Goal: Navigation & Orientation: Find specific page/section

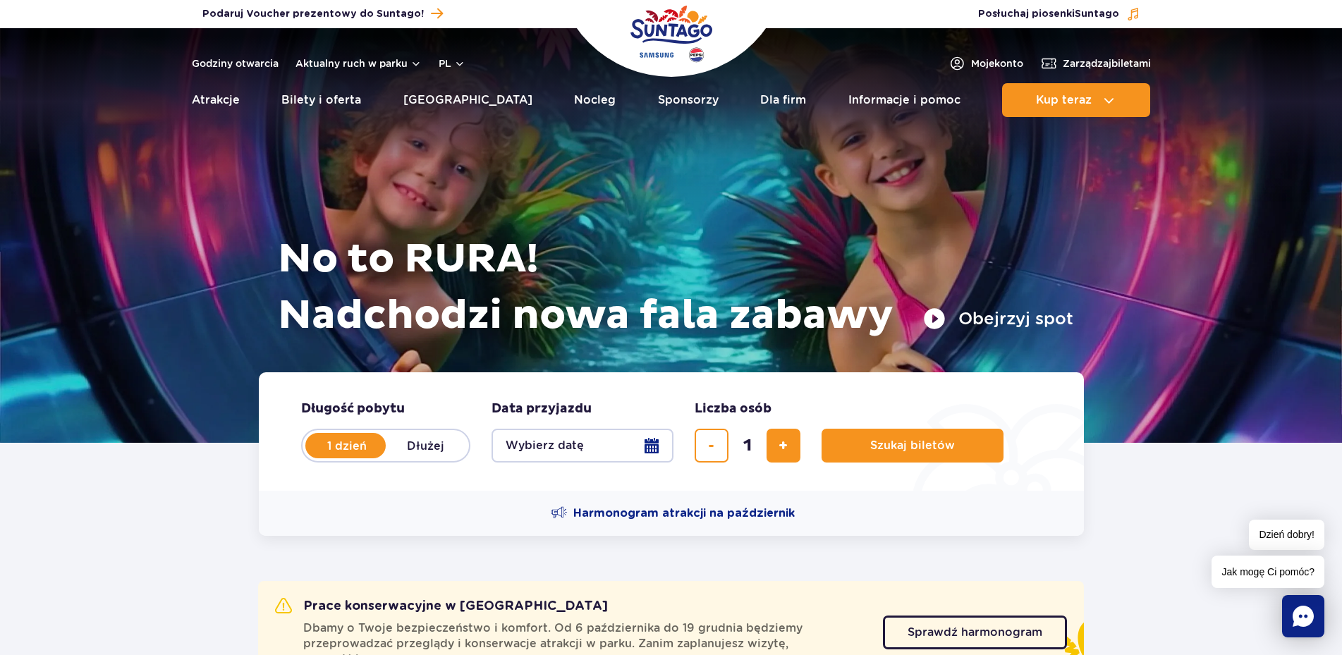
click at [673, 33] on img "Park of Poland" at bounding box center [671, 33] width 82 height 65
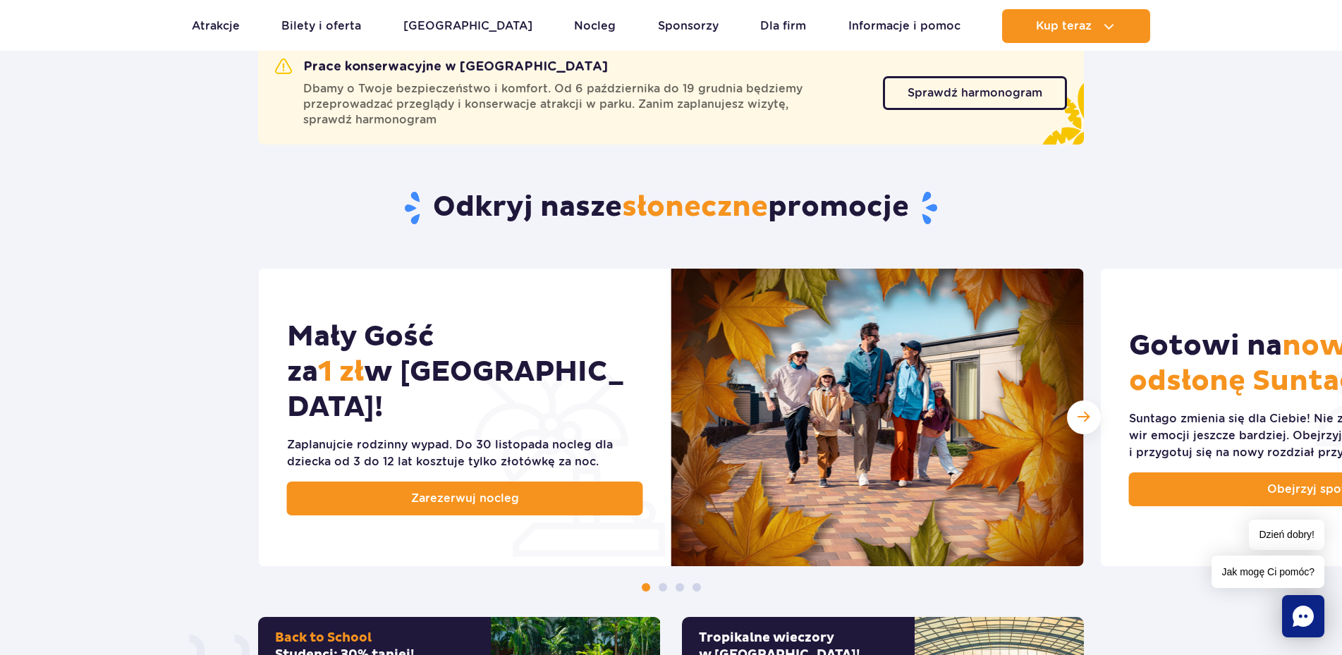
scroll to position [564, 0]
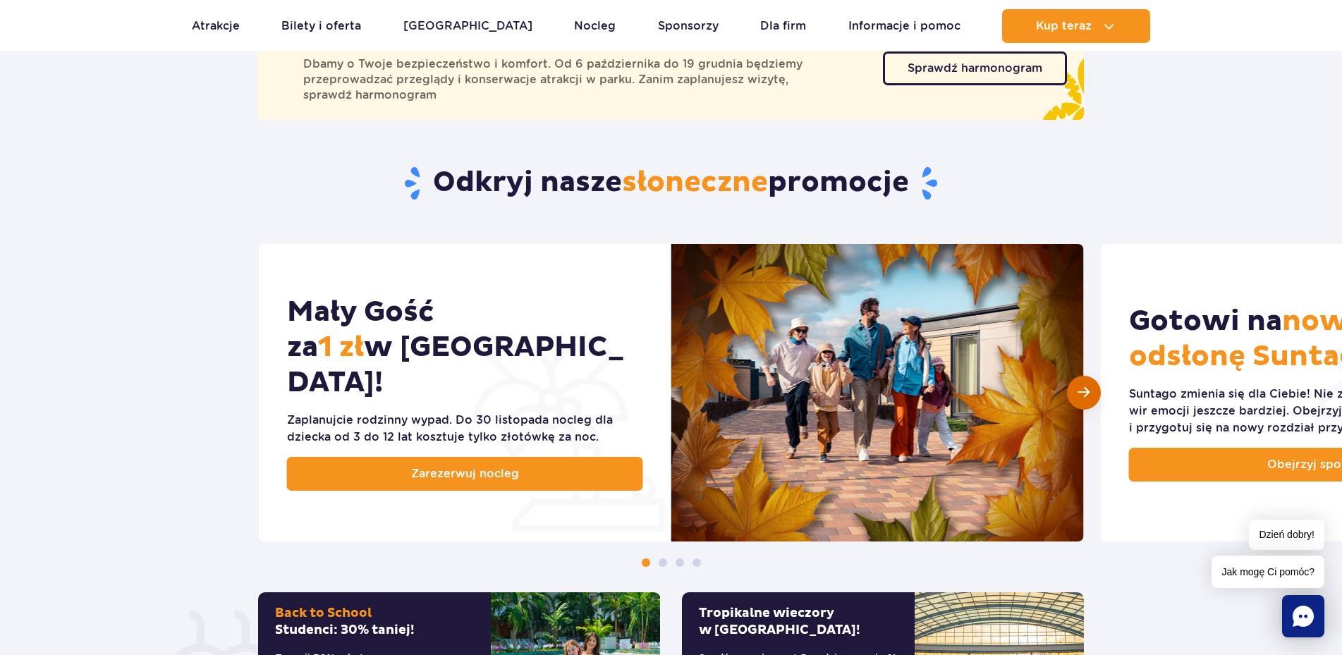
click at [1078, 389] on span "Następny slajd" at bounding box center [1083, 392] width 12 height 13
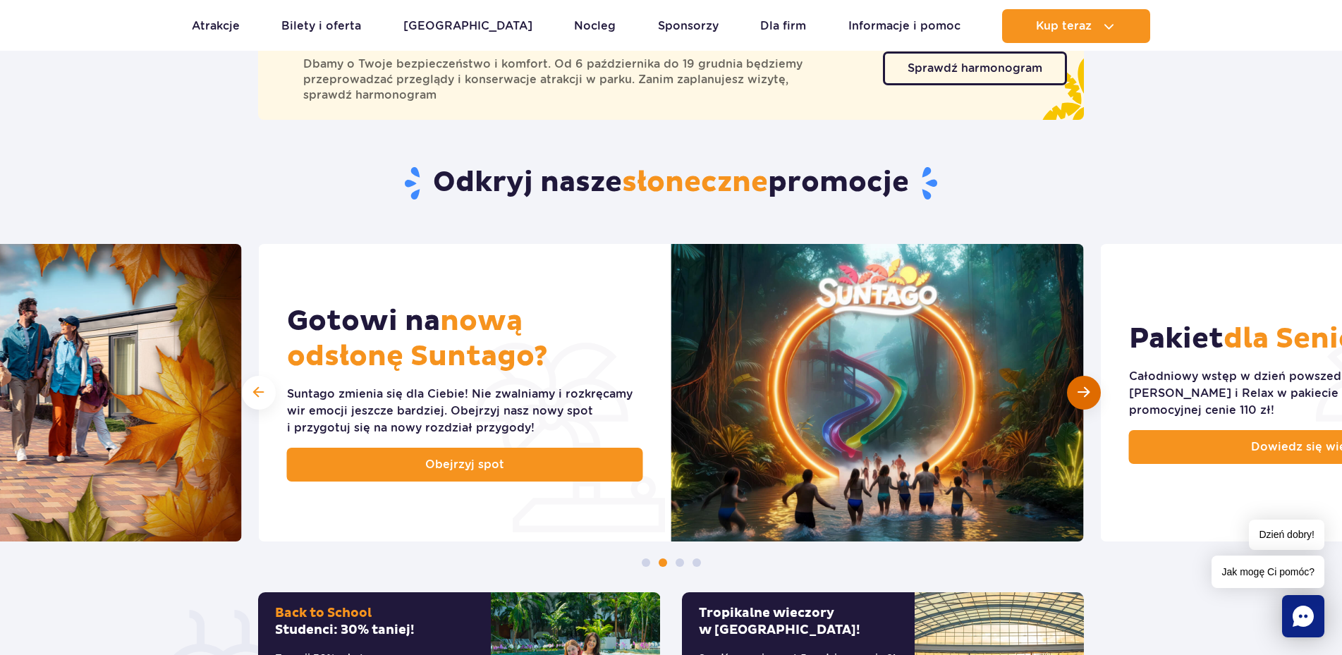
click at [1080, 389] on span "Następny slajd" at bounding box center [1083, 392] width 12 height 13
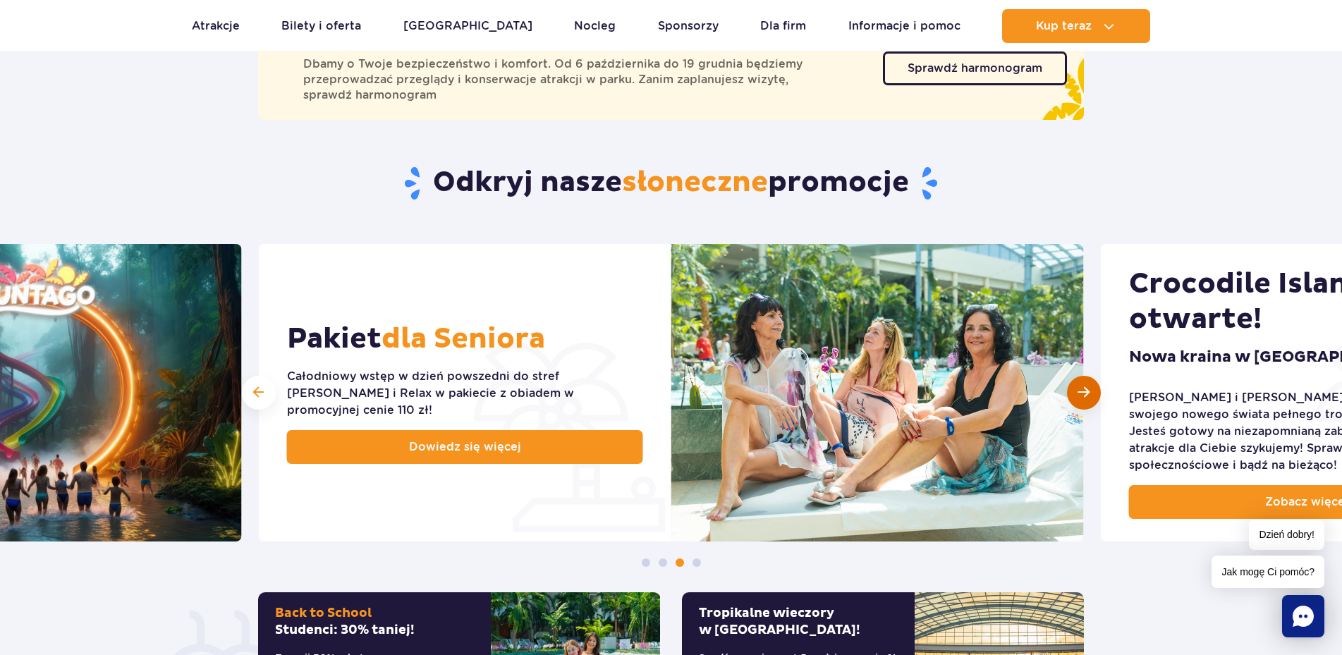
click at [1080, 389] on span "Następny slajd" at bounding box center [1083, 392] width 12 height 13
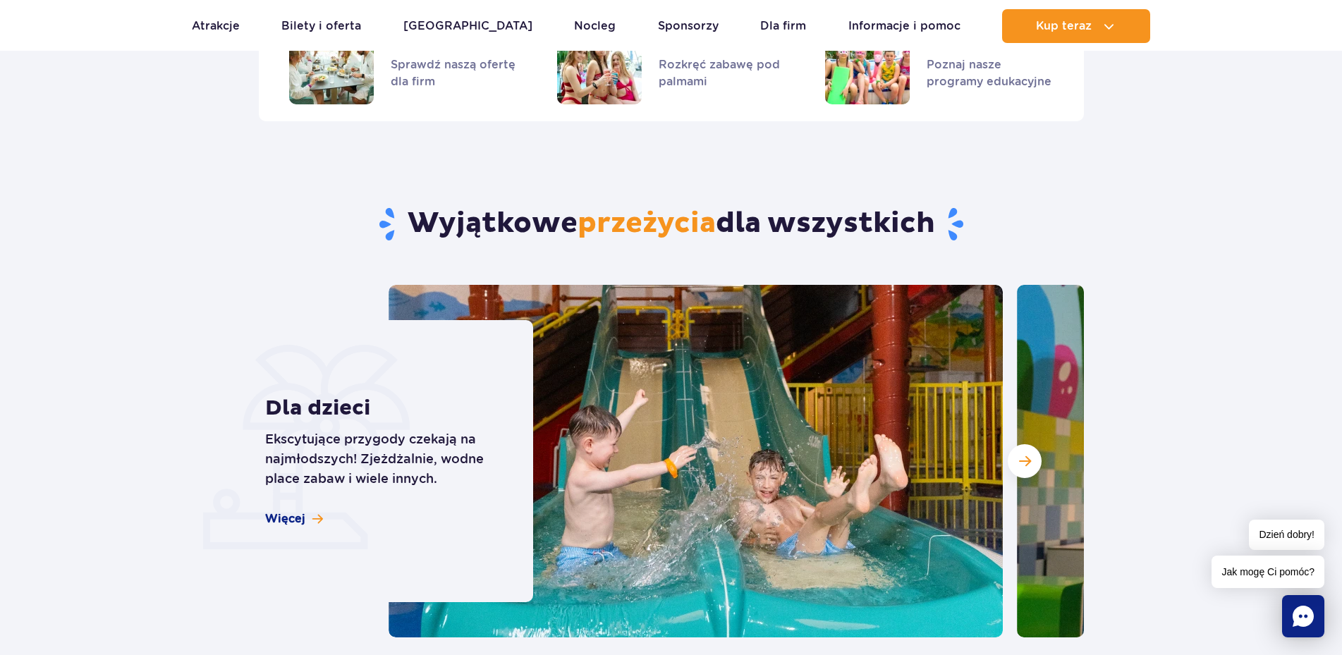
scroll to position [3667, 0]
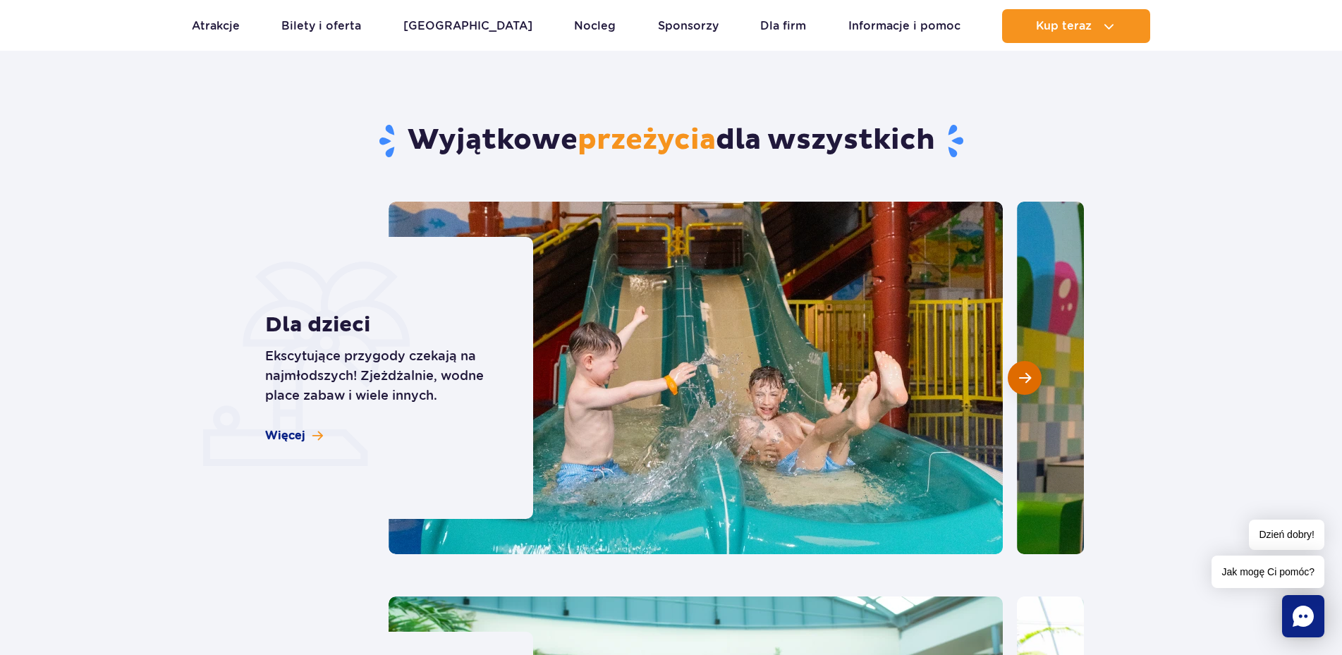
click at [1027, 361] on button "Następny slajd" at bounding box center [1025, 378] width 34 height 34
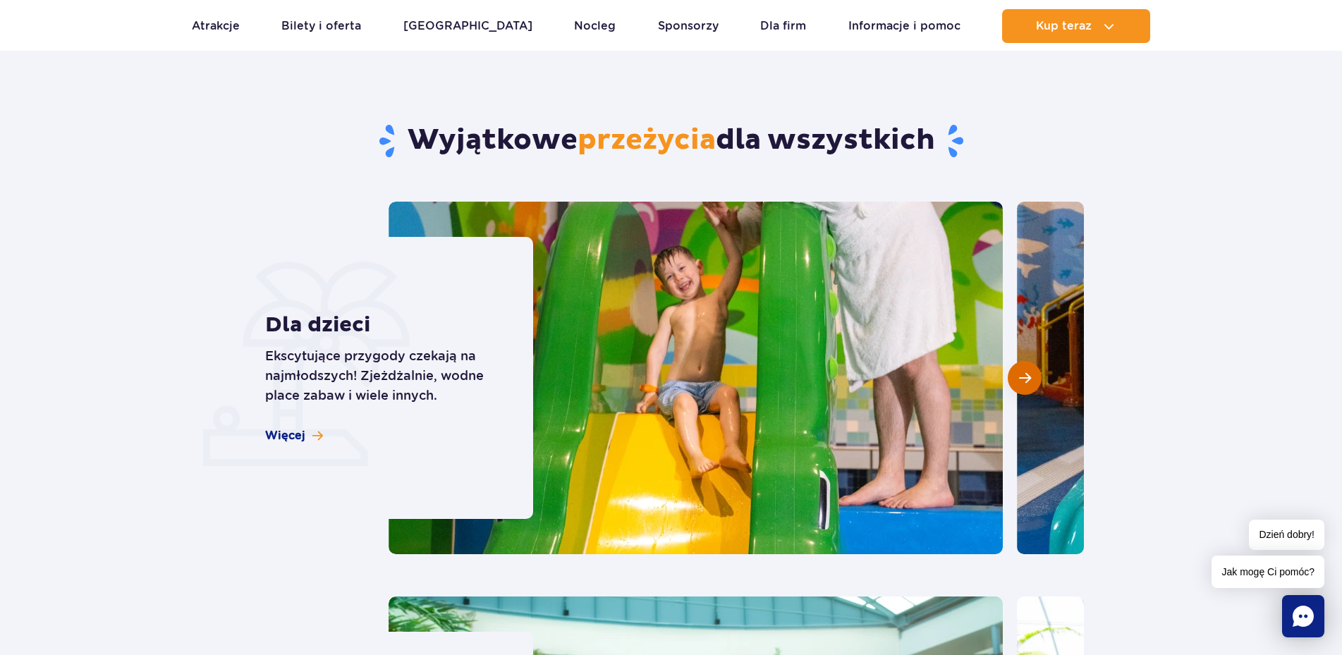
click at [1027, 361] on button "Następny slajd" at bounding box center [1025, 378] width 34 height 34
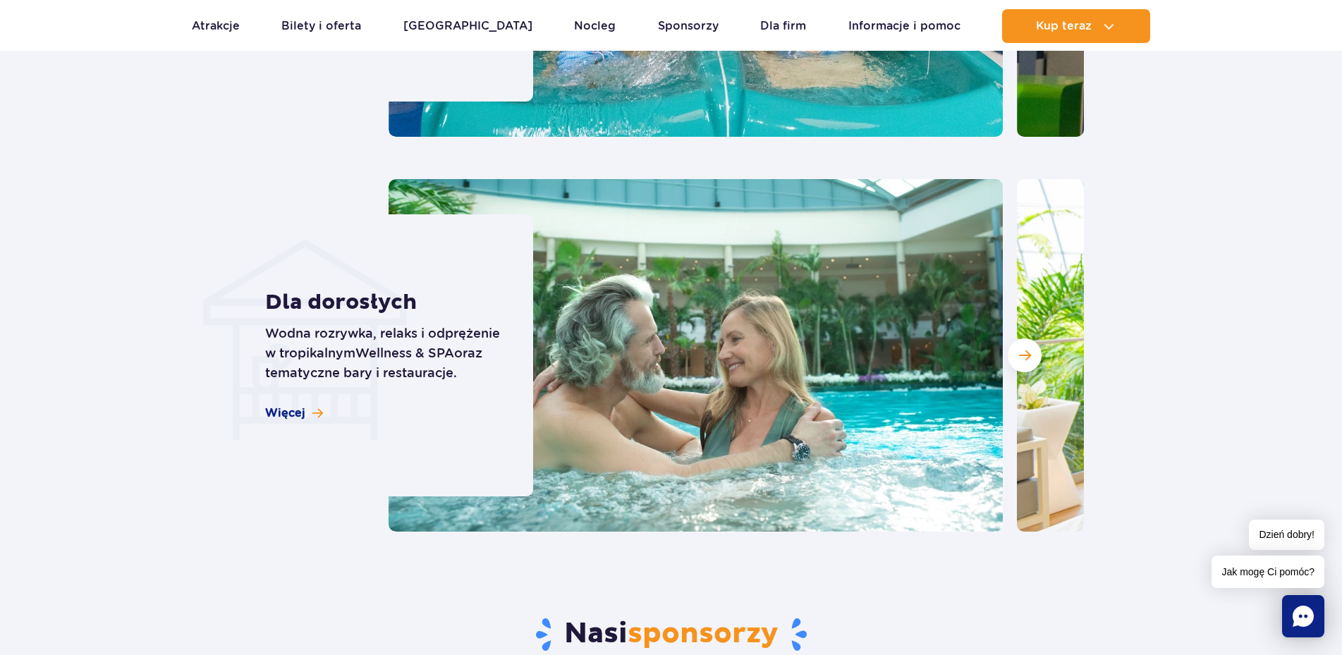
scroll to position [4090, 0]
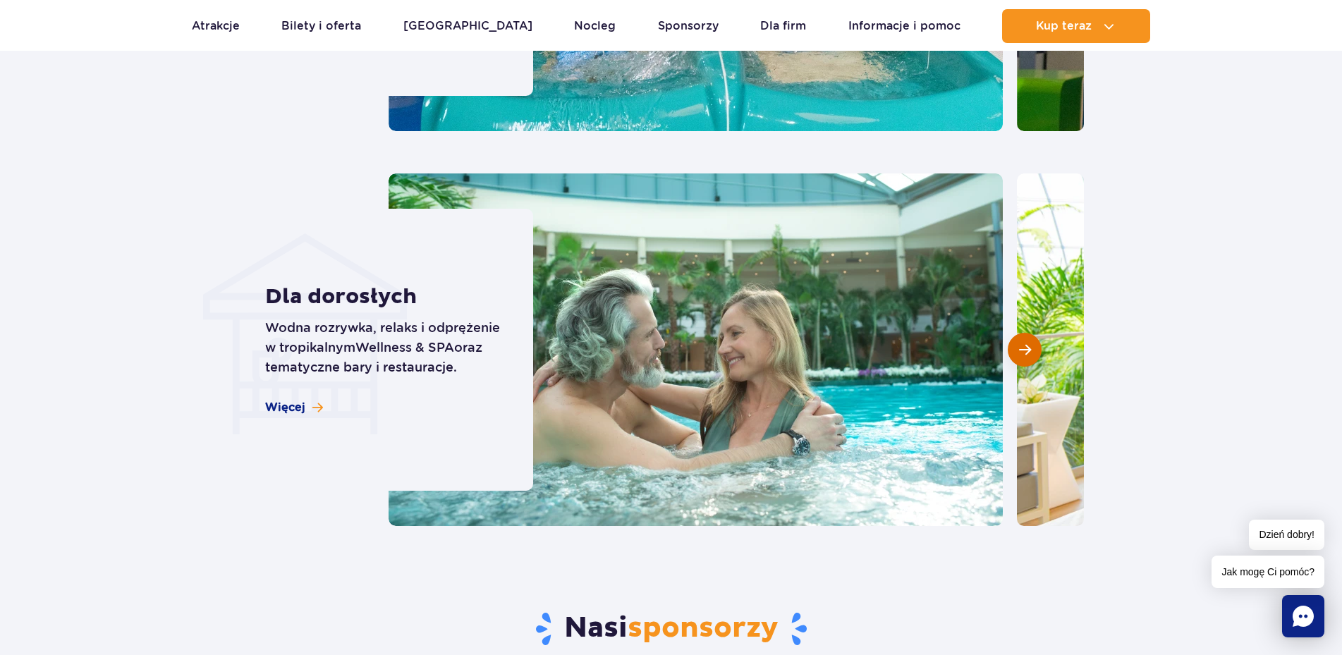
click at [1027, 343] on span "Następny slajd" at bounding box center [1025, 349] width 12 height 13
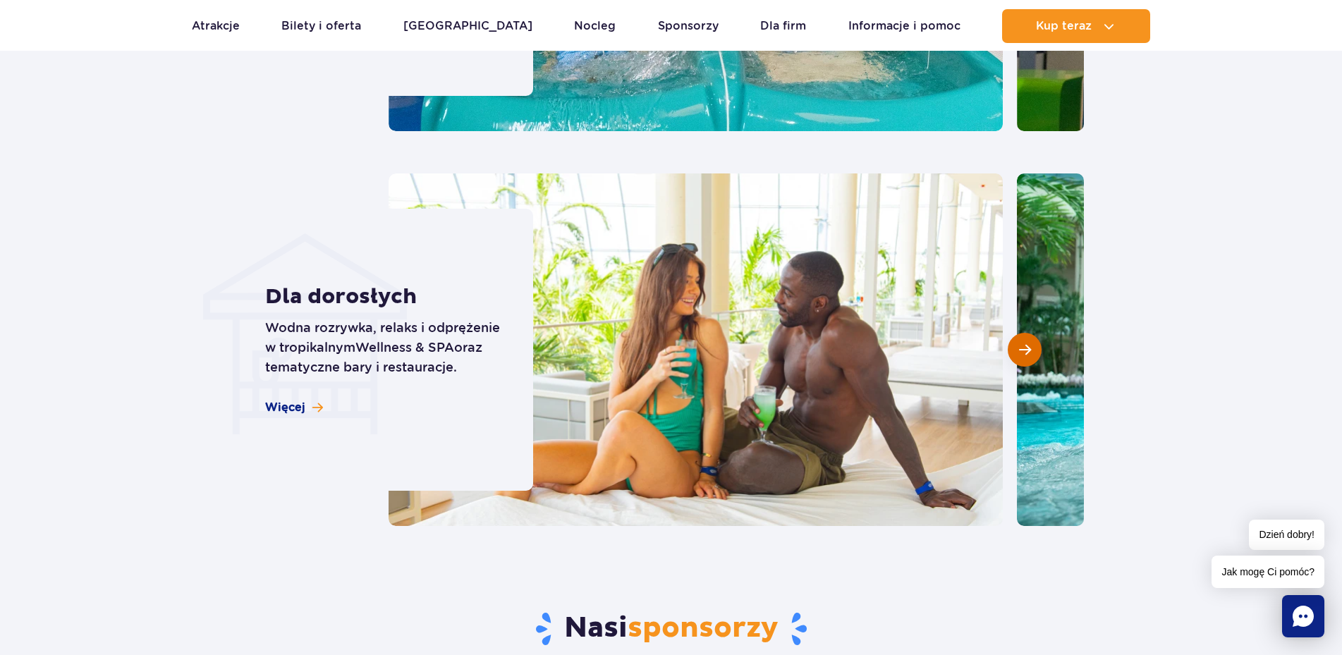
click at [1027, 343] on span "Następny slajd" at bounding box center [1025, 349] width 12 height 13
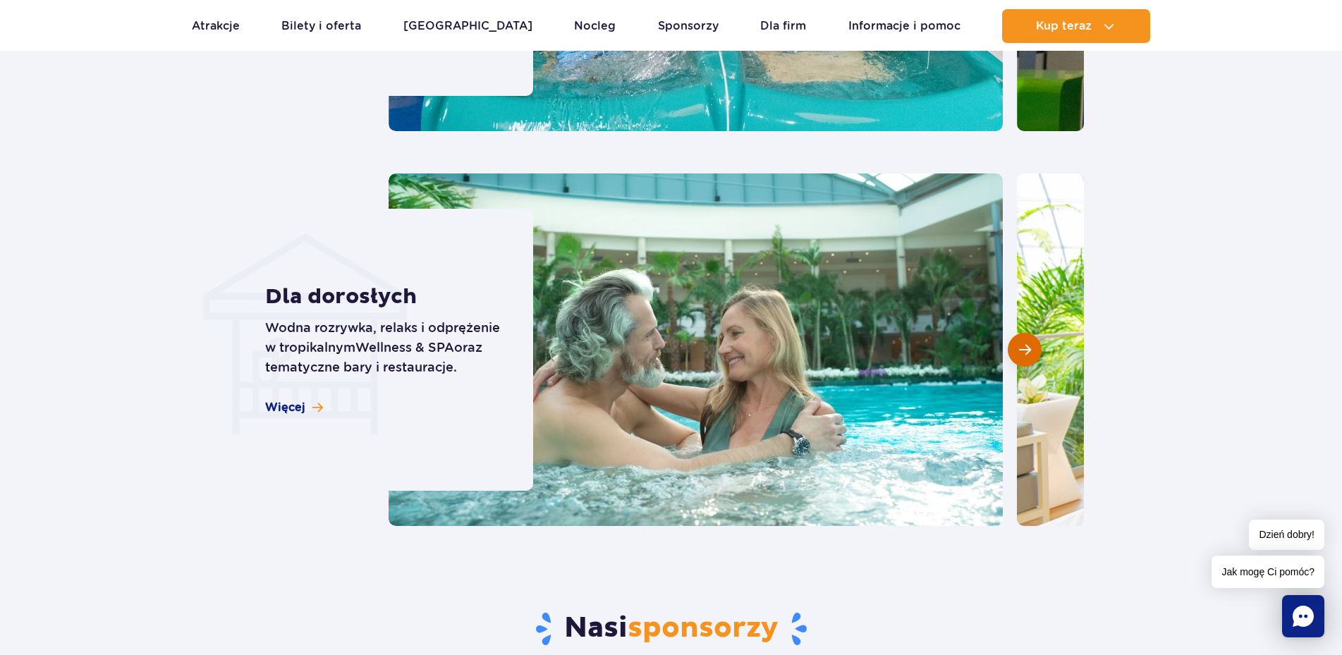
click at [1027, 343] on span "Następny slajd" at bounding box center [1025, 349] width 12 height 13
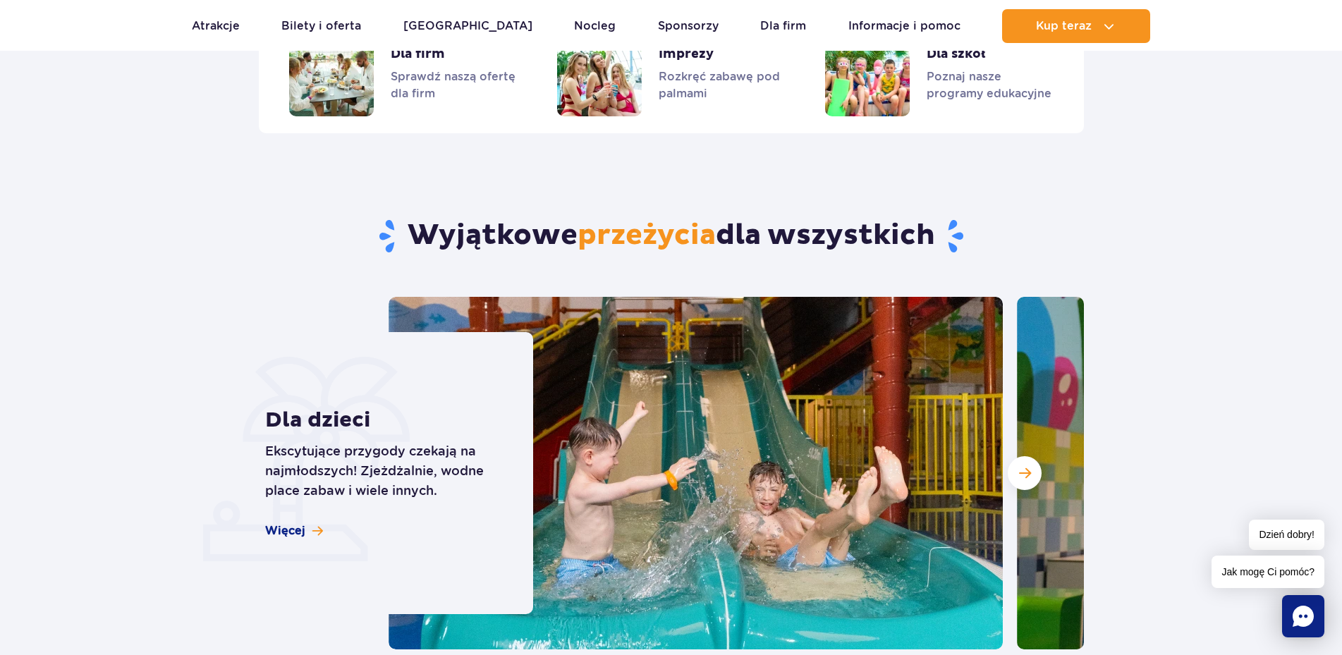
scroll to position [3425, 0]
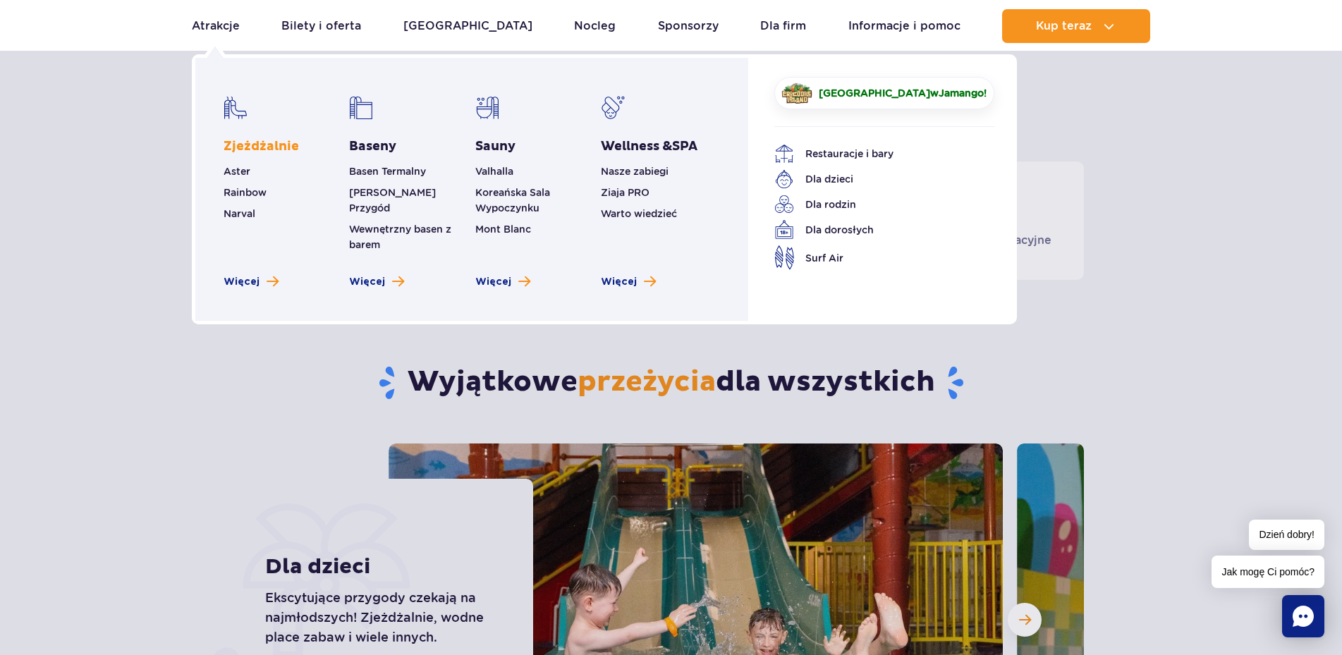
click at [251, 145] on link "Zjeżdżalnie" at bounding box center [261, 146] width 75 height 17
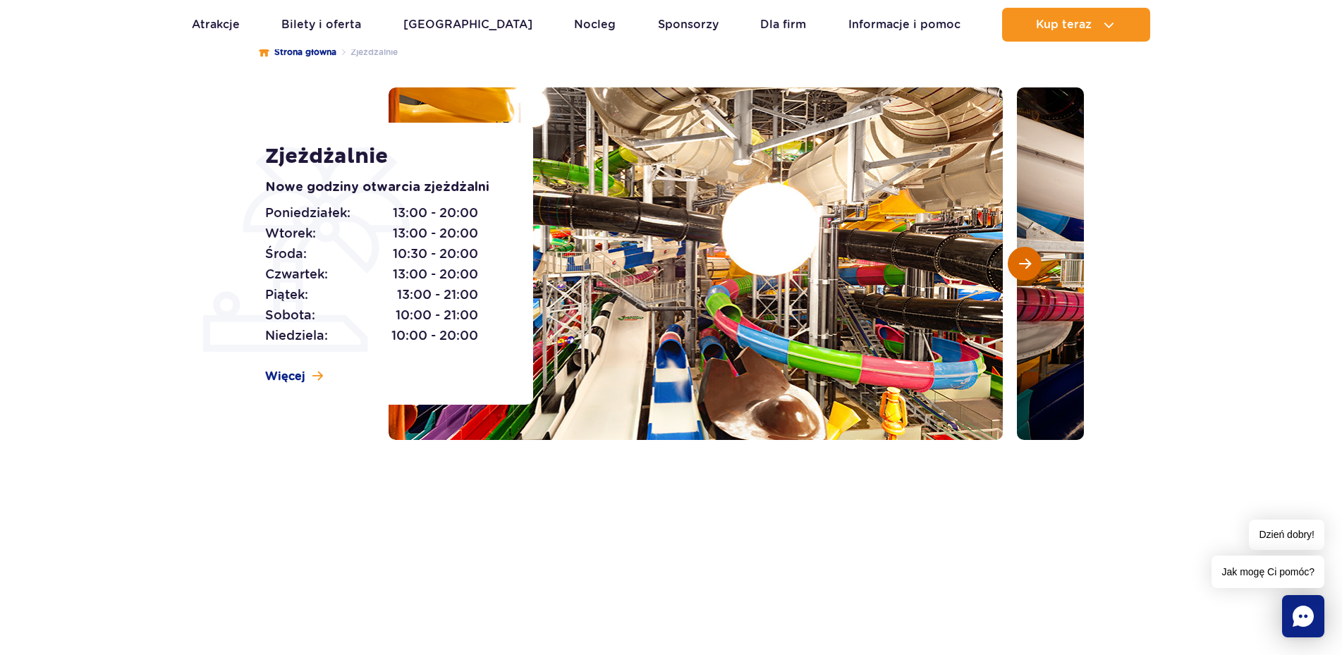
click at [1022, 268] on span "Następny slajd" at bounding box center [1025, 263] width 12 height 13
